Goal: Check status: Check status

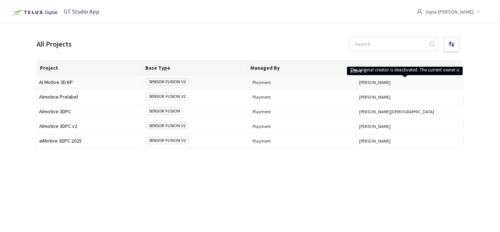
click at [369, 83] on span "[PERSON_NAME]" at bounding box center [410, 81] width 102 height 5
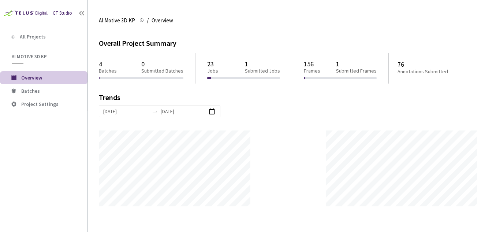
scroll to position [232, 500]
click at [34, 90] on span "Batches" at bounding box center [30, 90] width 19 height 7
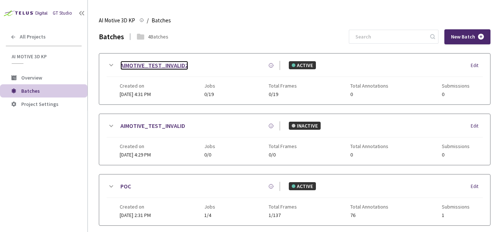
click at [157, 64] on link "AIMOTIVE_TEST_INVALID2" at bounding box center [154, 65] width 68 height 9
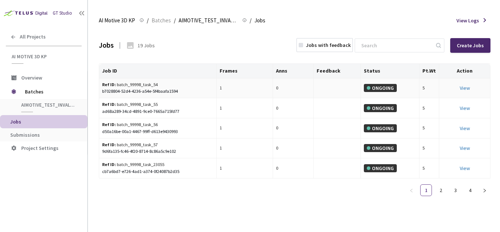
click at [147, 90] on div "b7028804-52d4-4236-a54e-5f4baafa1594" at bounding box center [157, 91] width 111 height 7
click at [373, 88] on div "ONGOING" at bounding box center [380, 88] width 33 height 8
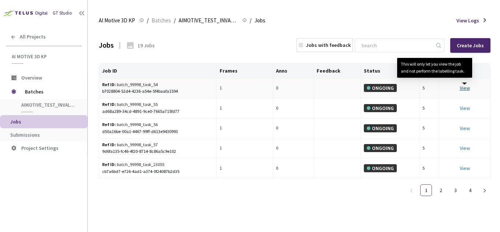
click at [462, 89] on link "View This will only let you view the job and not perform the labelling task." at bounding box center [464, 87] width 10 height 7
